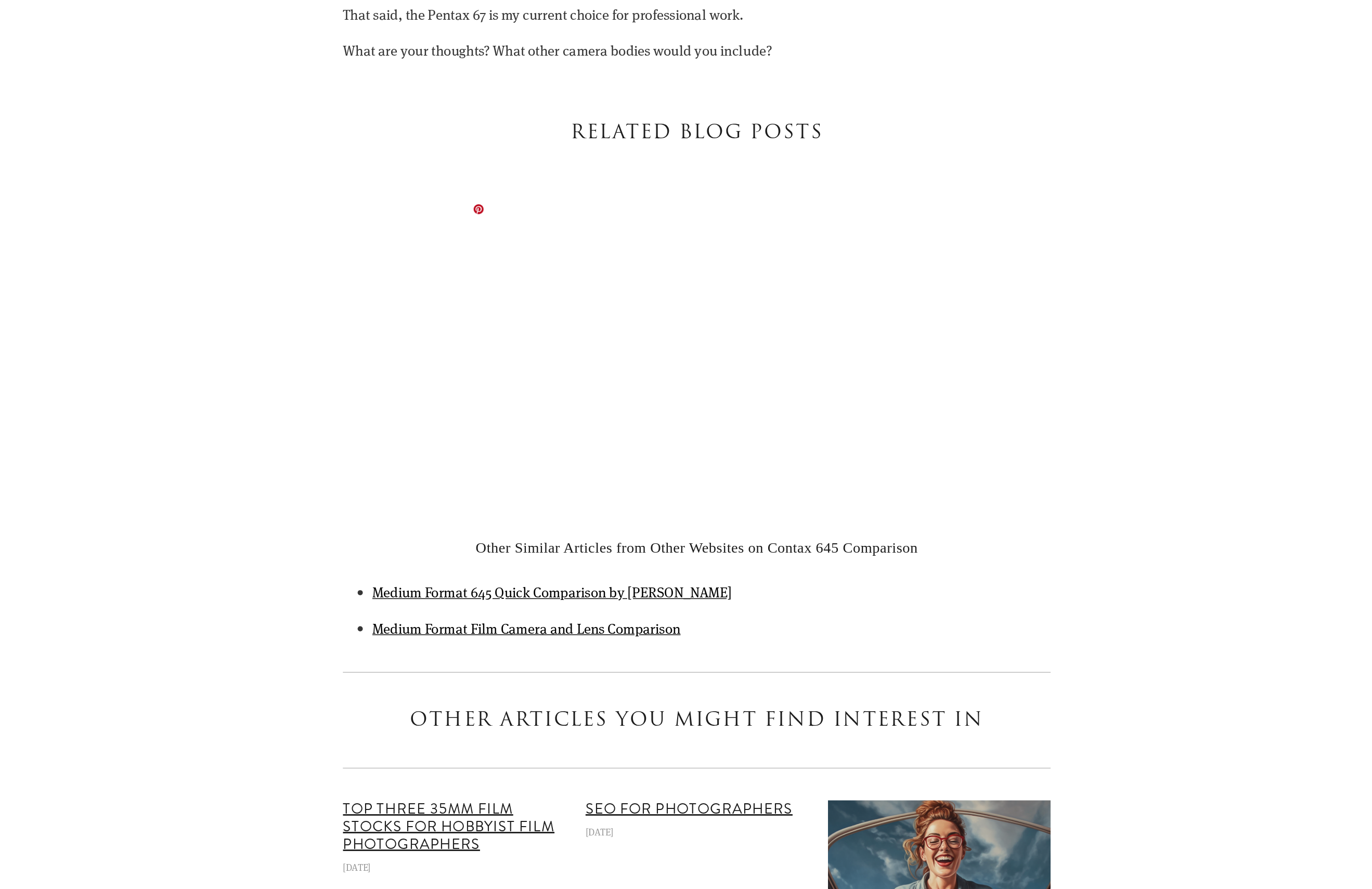
scroll to position [34420, 0]
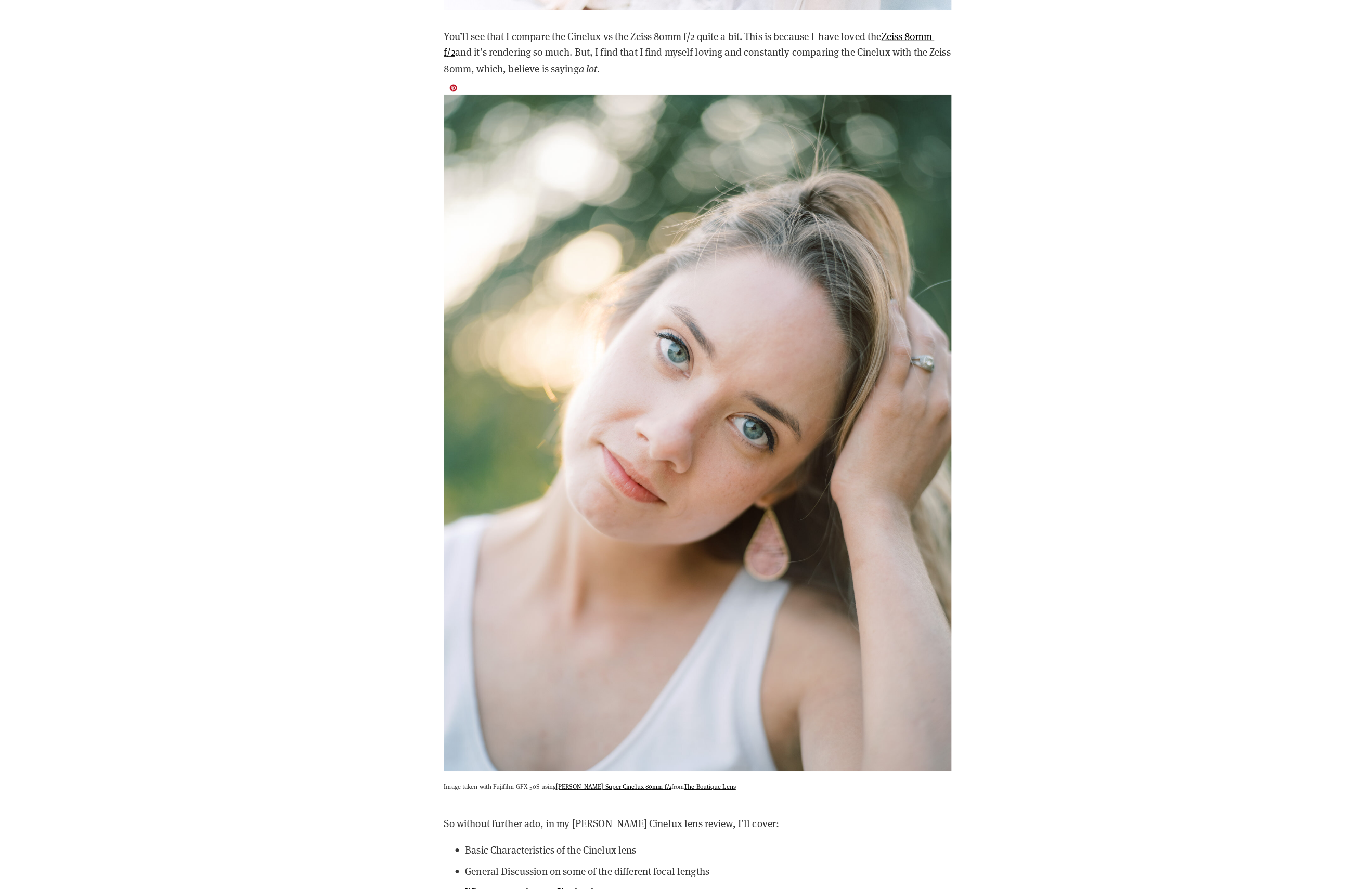
scroll to position [2061, 0]
